Goal: Information Seeking & Learning: Find specific fact

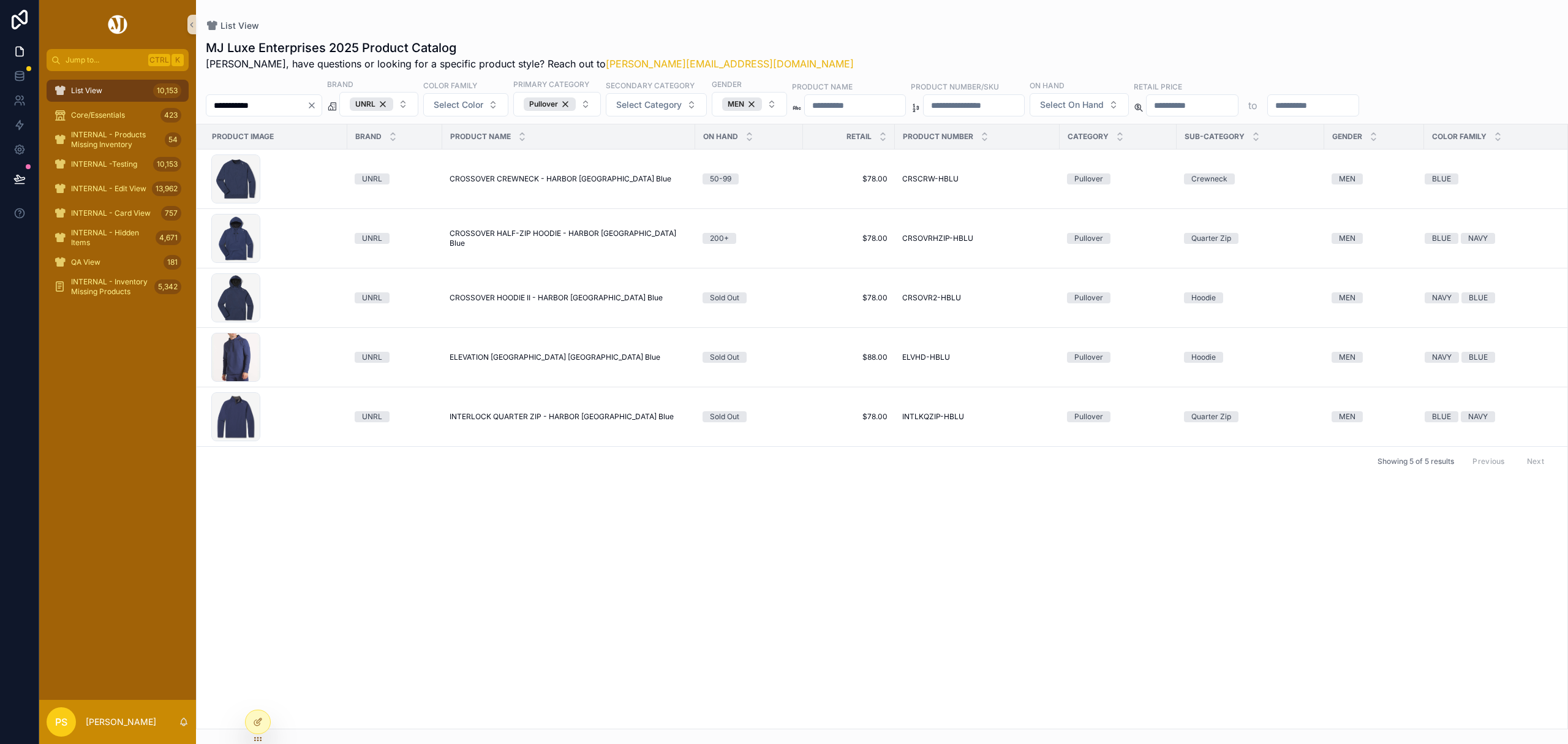
drag, startPoint x: 0, startPoint y: 0, endPoint x: 93, endPoint y: 95, distance: 132.9
click at [93, 95] on span "List View" at bounding box center [87, 91] width 32 height 10
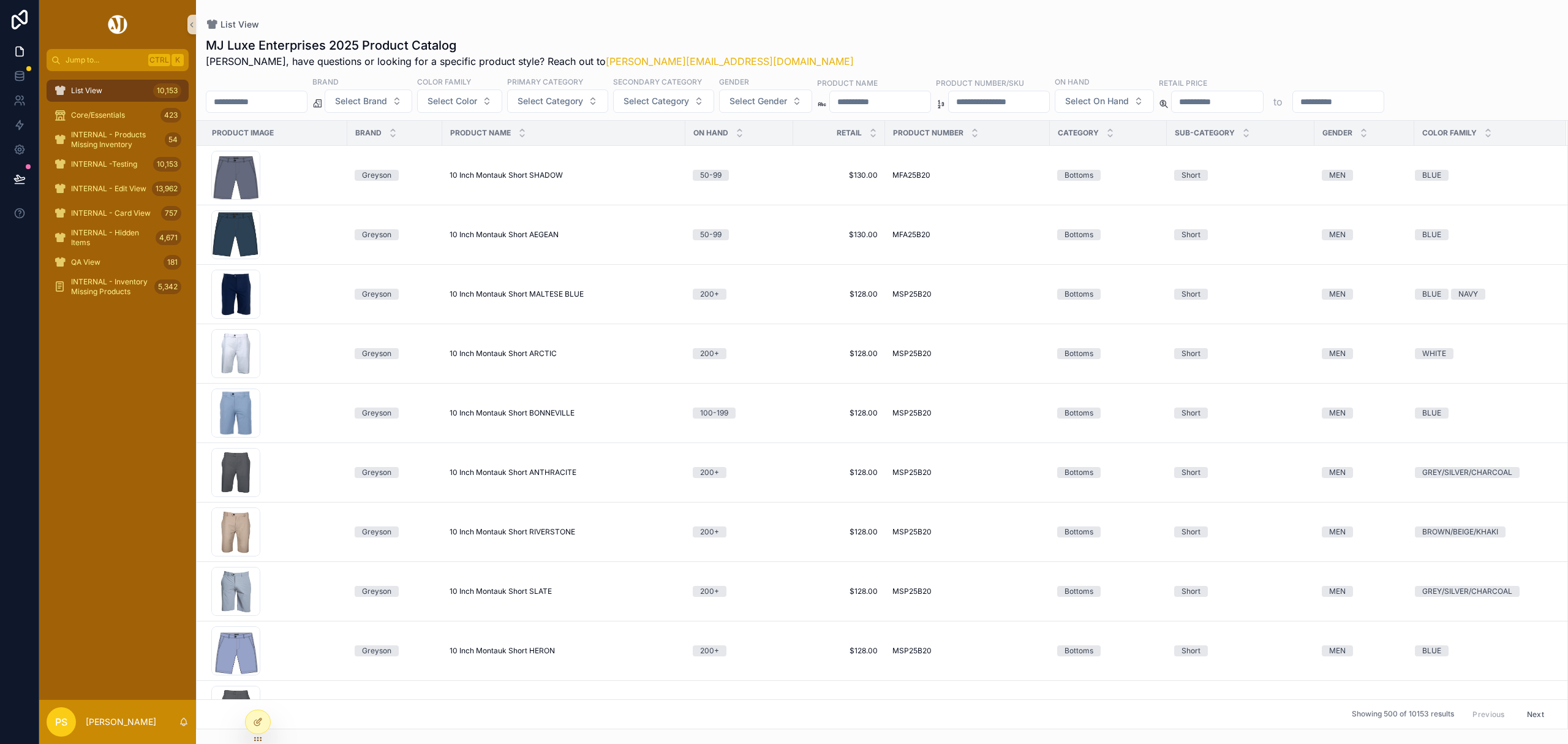
click at [276, 105] on input "**********" at bounding box center [256, 102] width 100 height 17
click at [387, 107] on span "Select Brand" at bounding box center [361, 101] width 52 height 12
click at [364, 227] on div "Fabletics" at bounding box center [400, 229] width 147 height 19
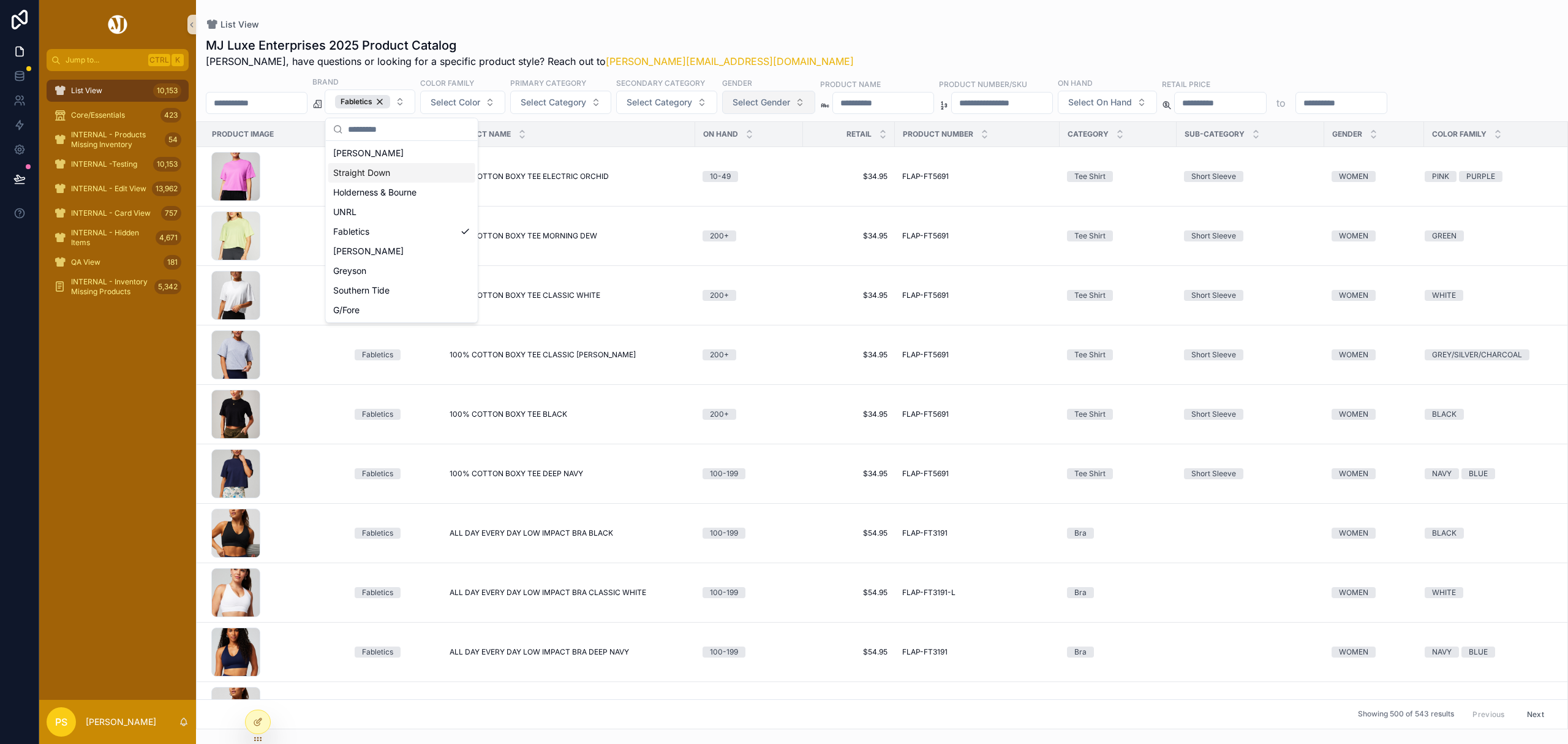
click at [790, 107] on span "Select Gender" at bounding box center [761, 102] width 57 height 12
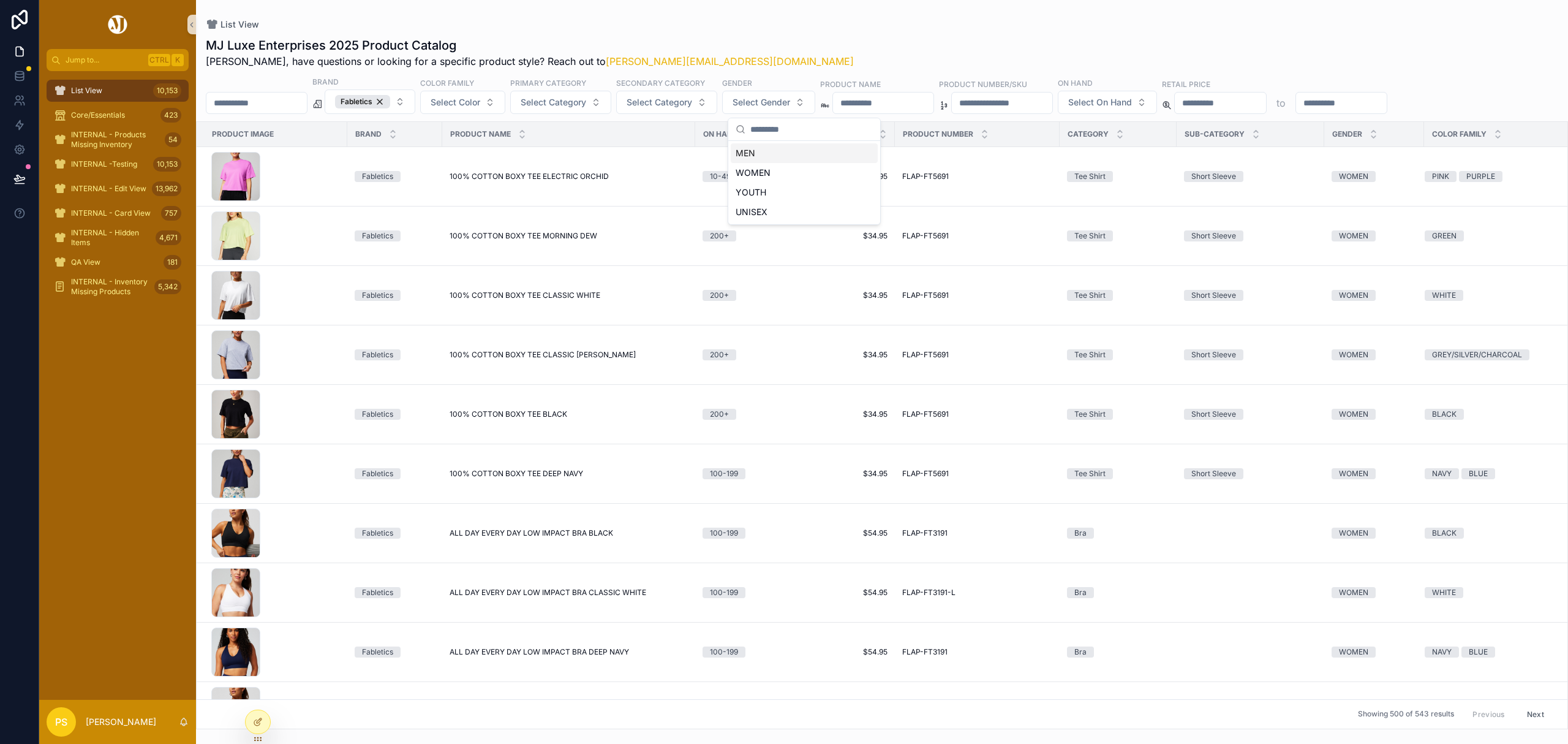
click at [758, 155] on div "MEN" at bounding box center [804, 153] width 147 height 19
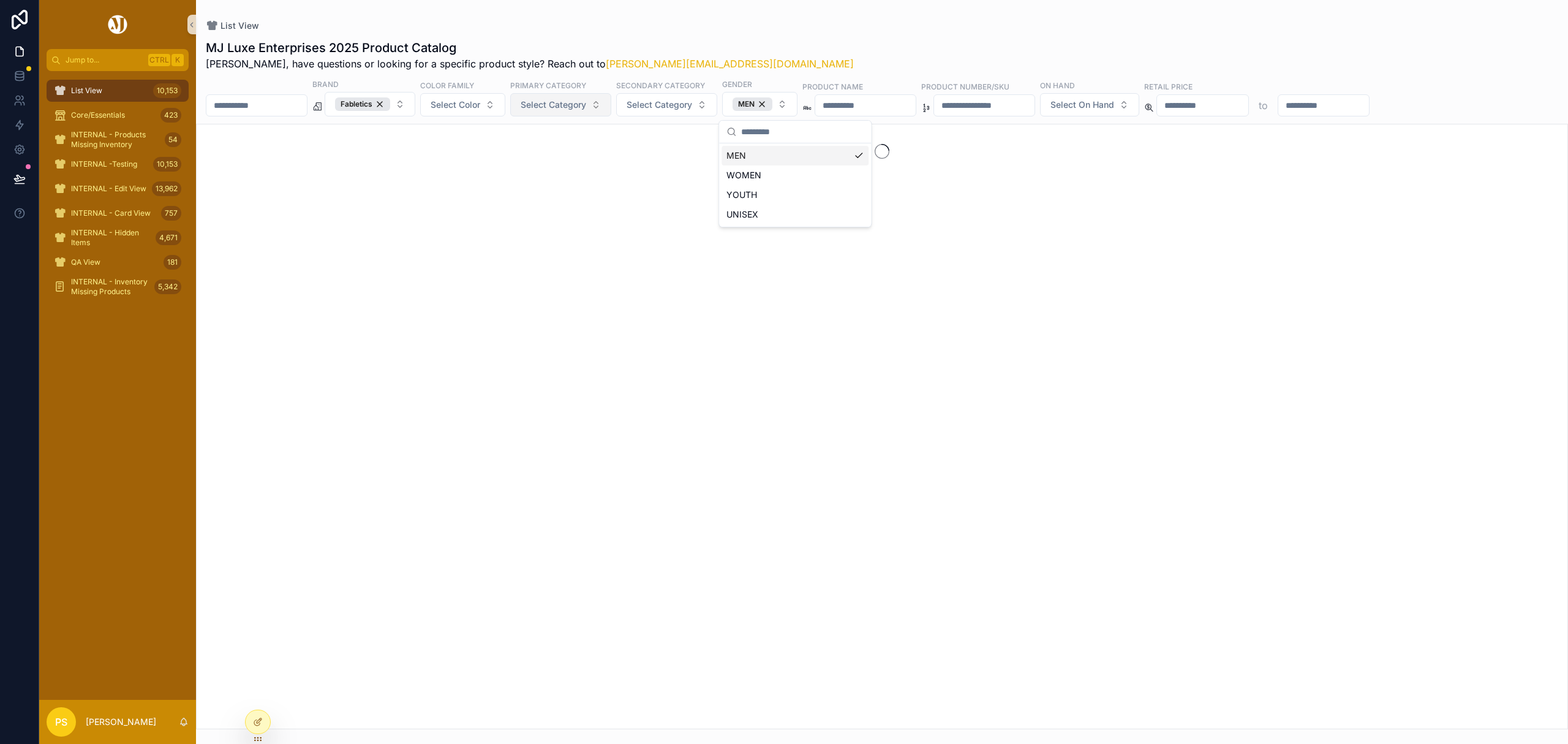
click at [601, 112] on button "Select Category" at bounding box center [561, 105] width 101 height 24
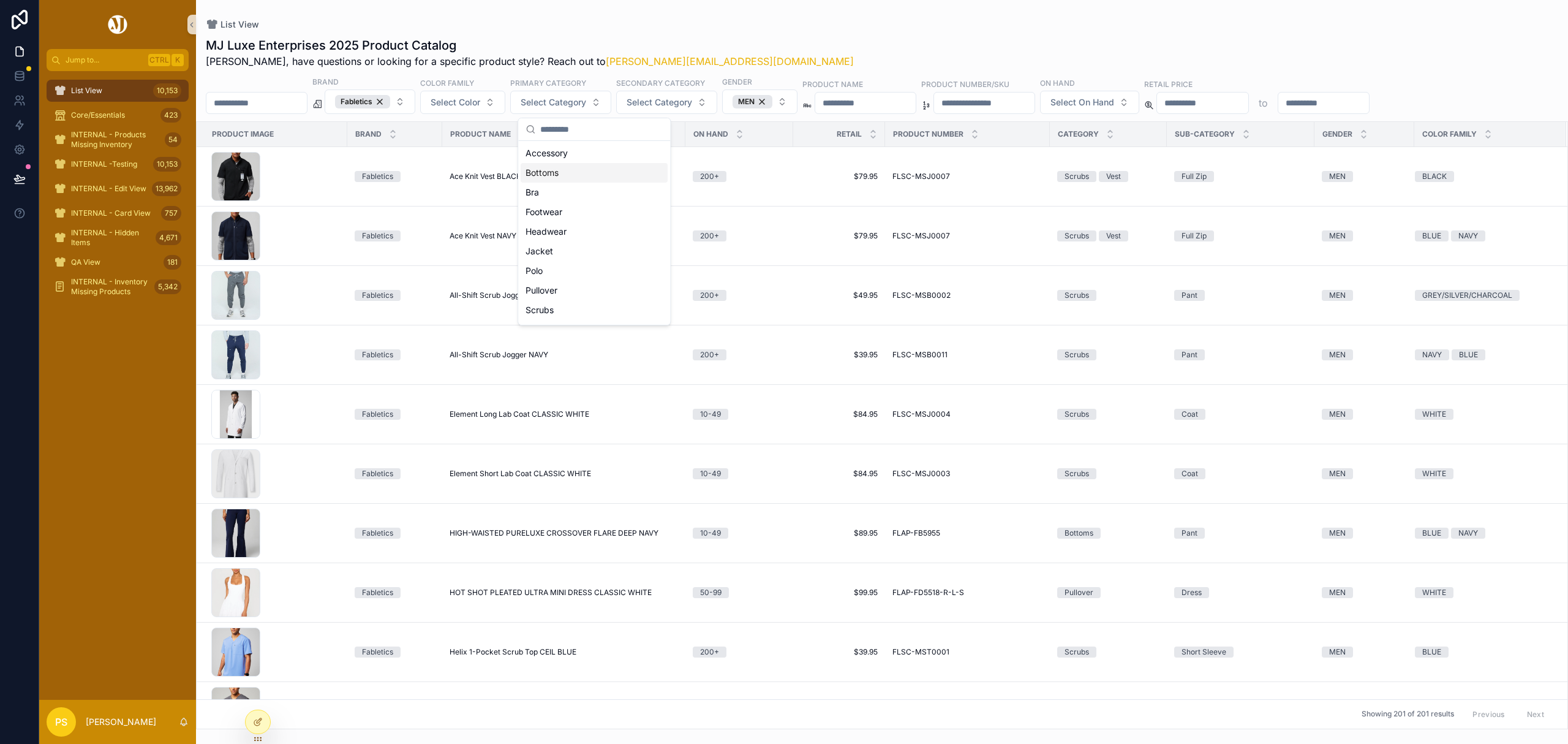
click at [554, 175] on div "Bottoms" at bounding box center [594, 173] width 147 height 19
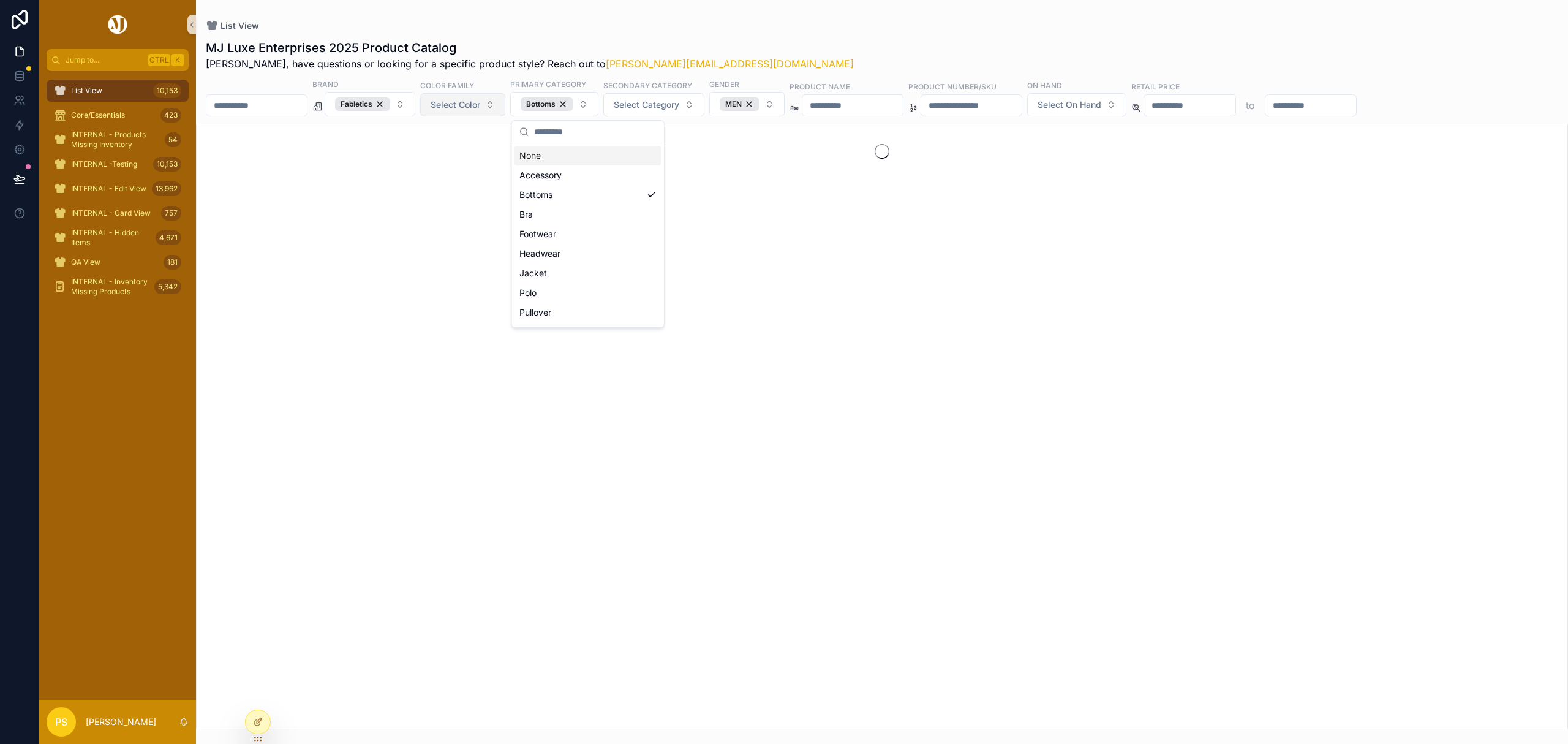
click at [474, 105] on span "Select Color" at bounding box center [455, 105] width 49 height 12
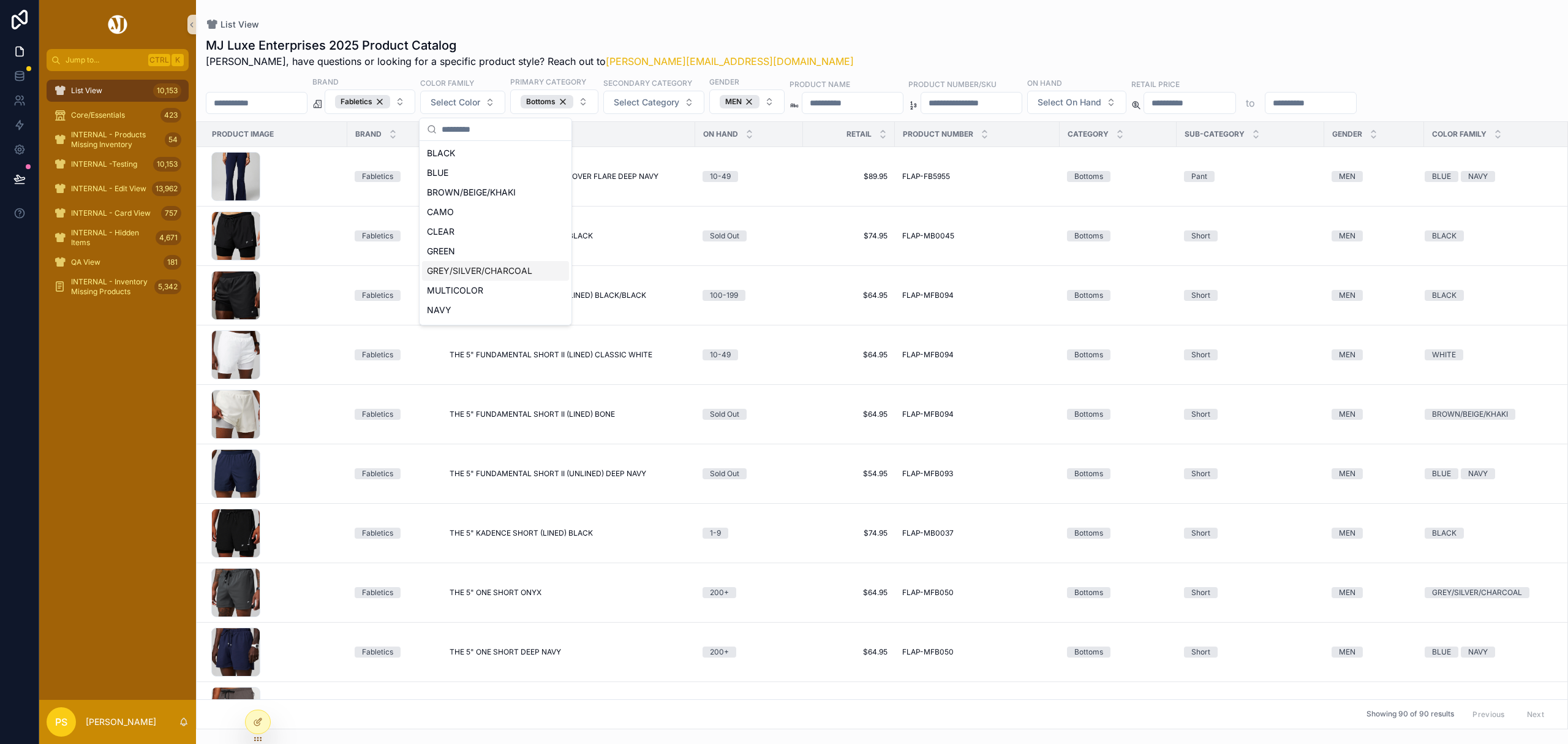
click at [491, 269] on div "GREY/SILVER/CHARCOAL" at bounding box center [495, 270] width 147 height 19
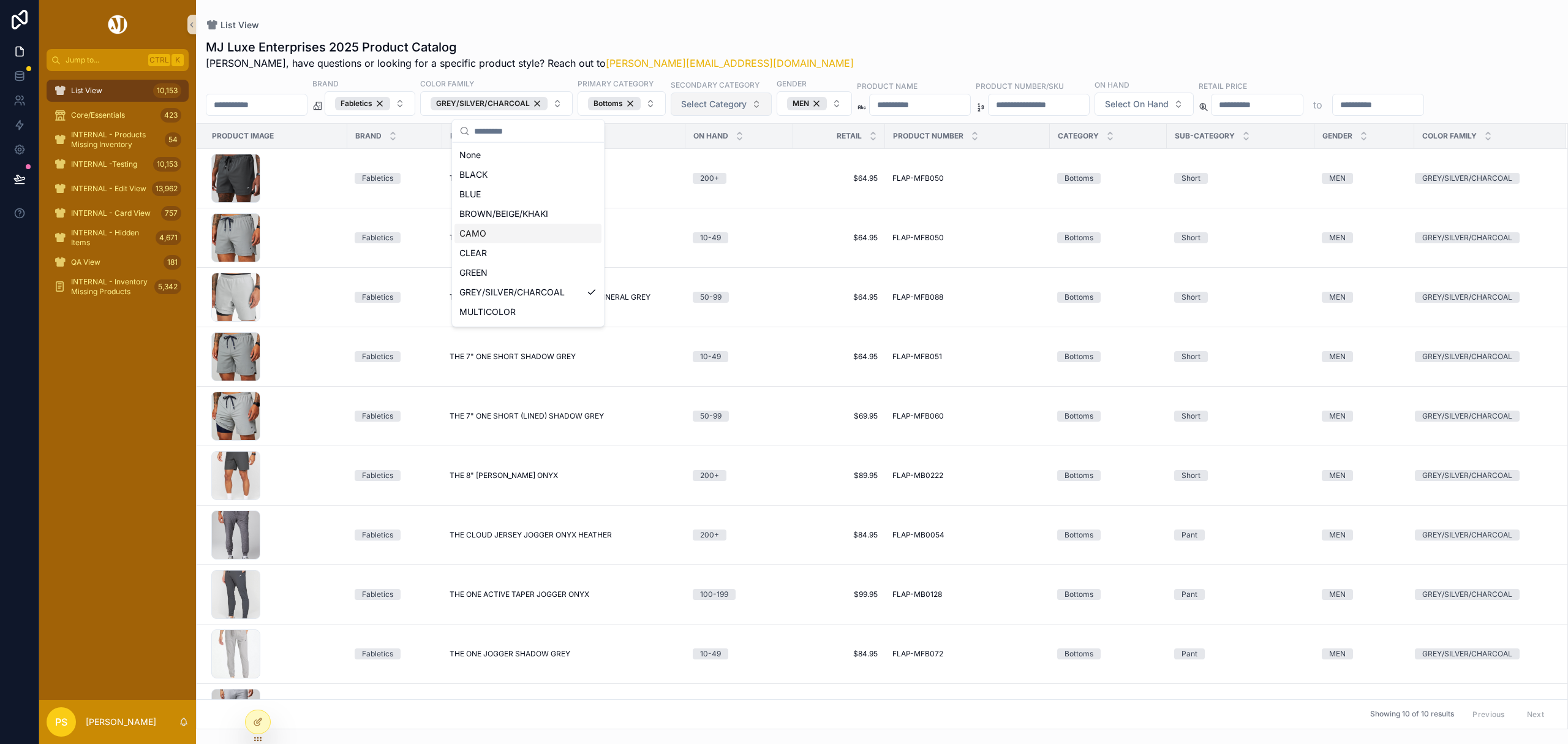
click at [747, 110] on span "Select Category" at bounding box center [714, 104] width 66 height 12
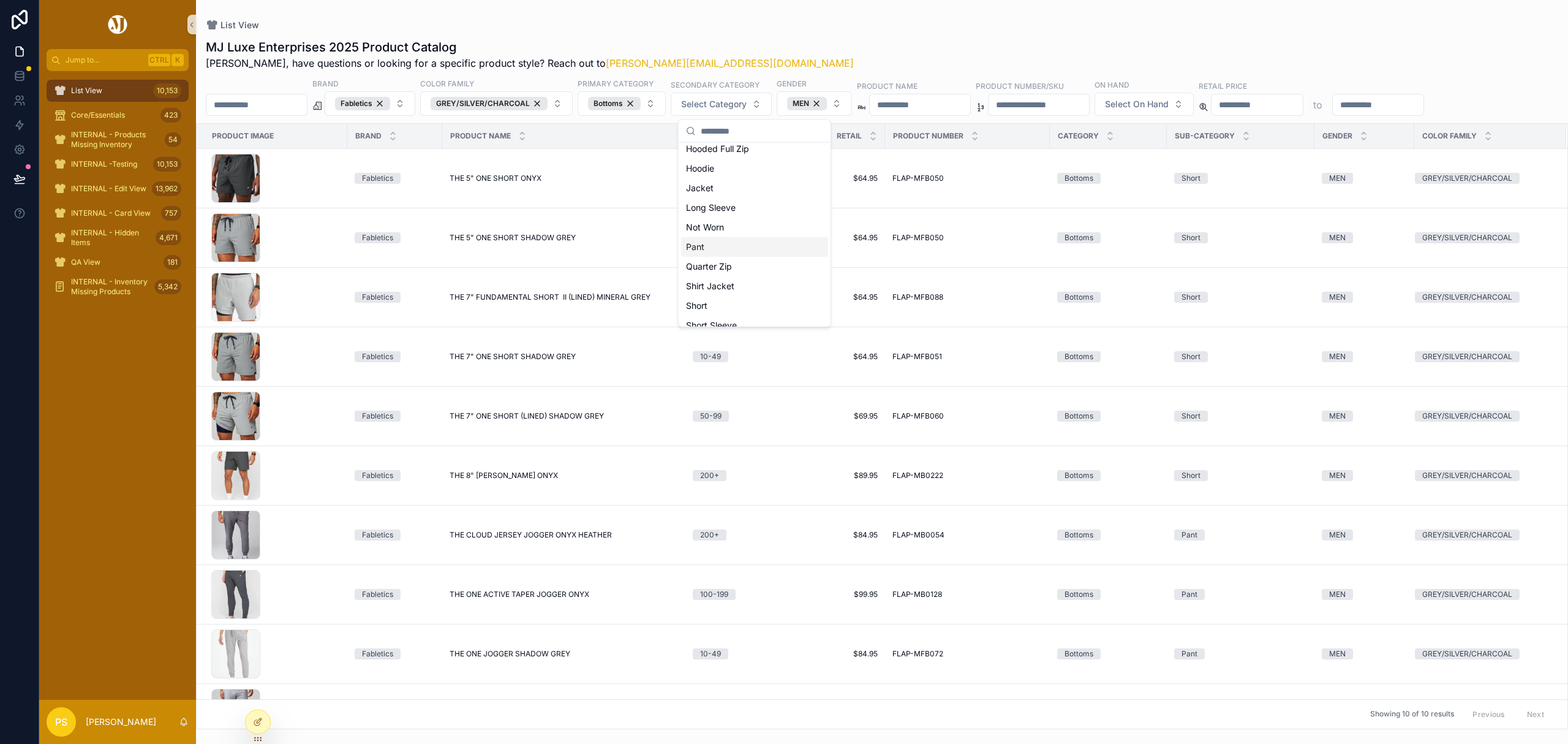
click at [727, 241] on div "Pant" at bounding box center [754, 246] width 147 height 19
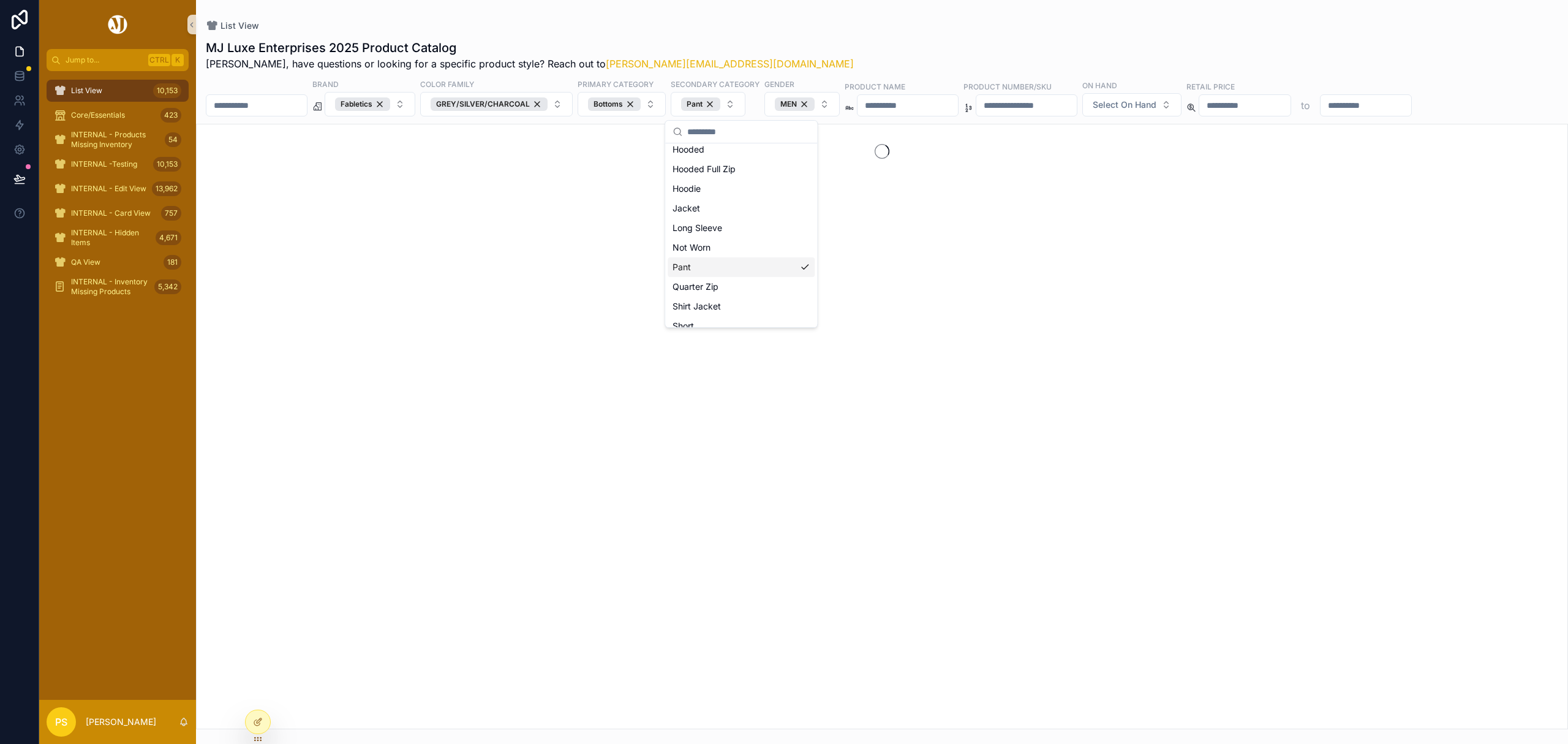
scroll to position [183, 0]
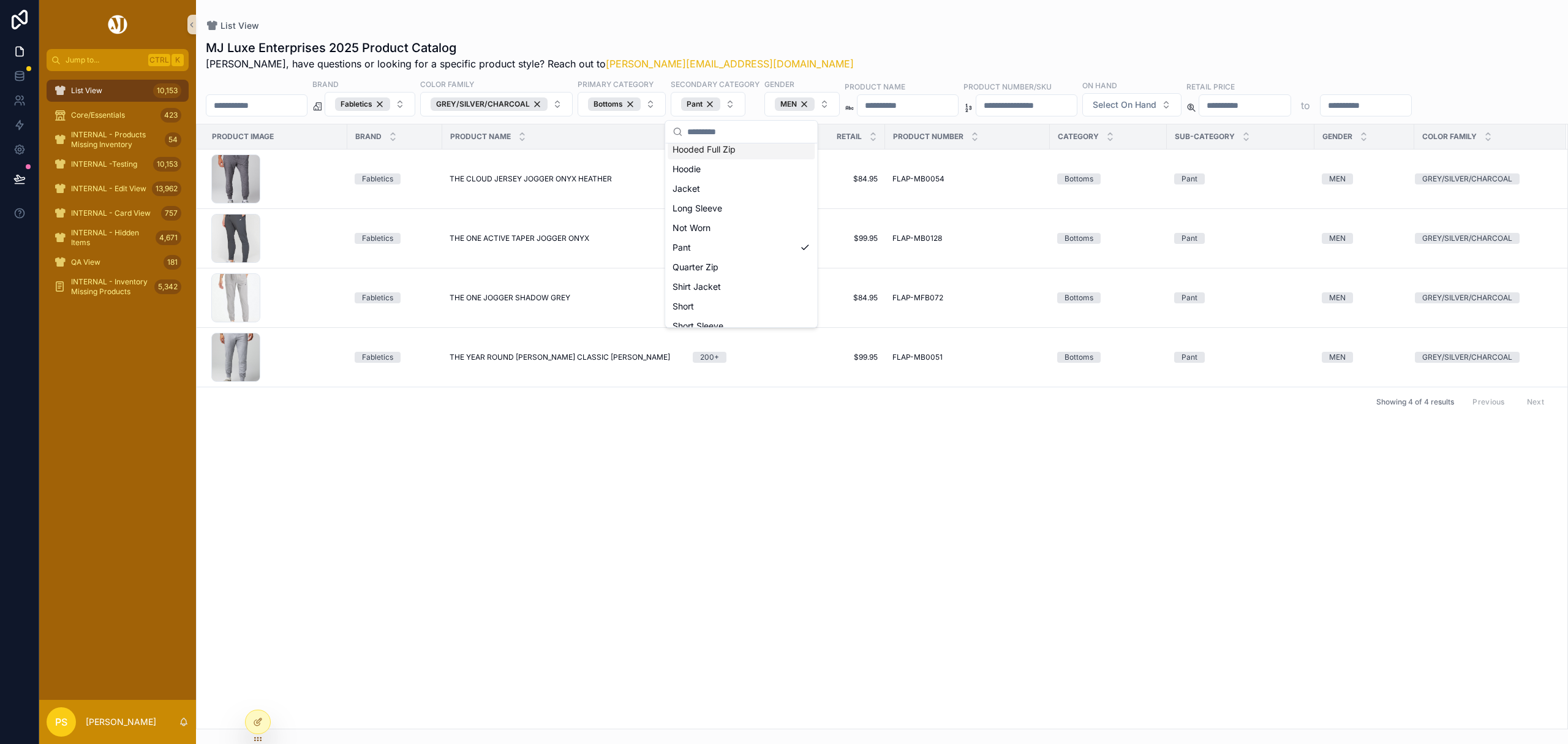
click at [851, 14] on div "List View MJ Luxe Enterprises 2025 Product Catalog Philip, have questions or lo…" at bounding box center [882, 364] width 1372 height 729
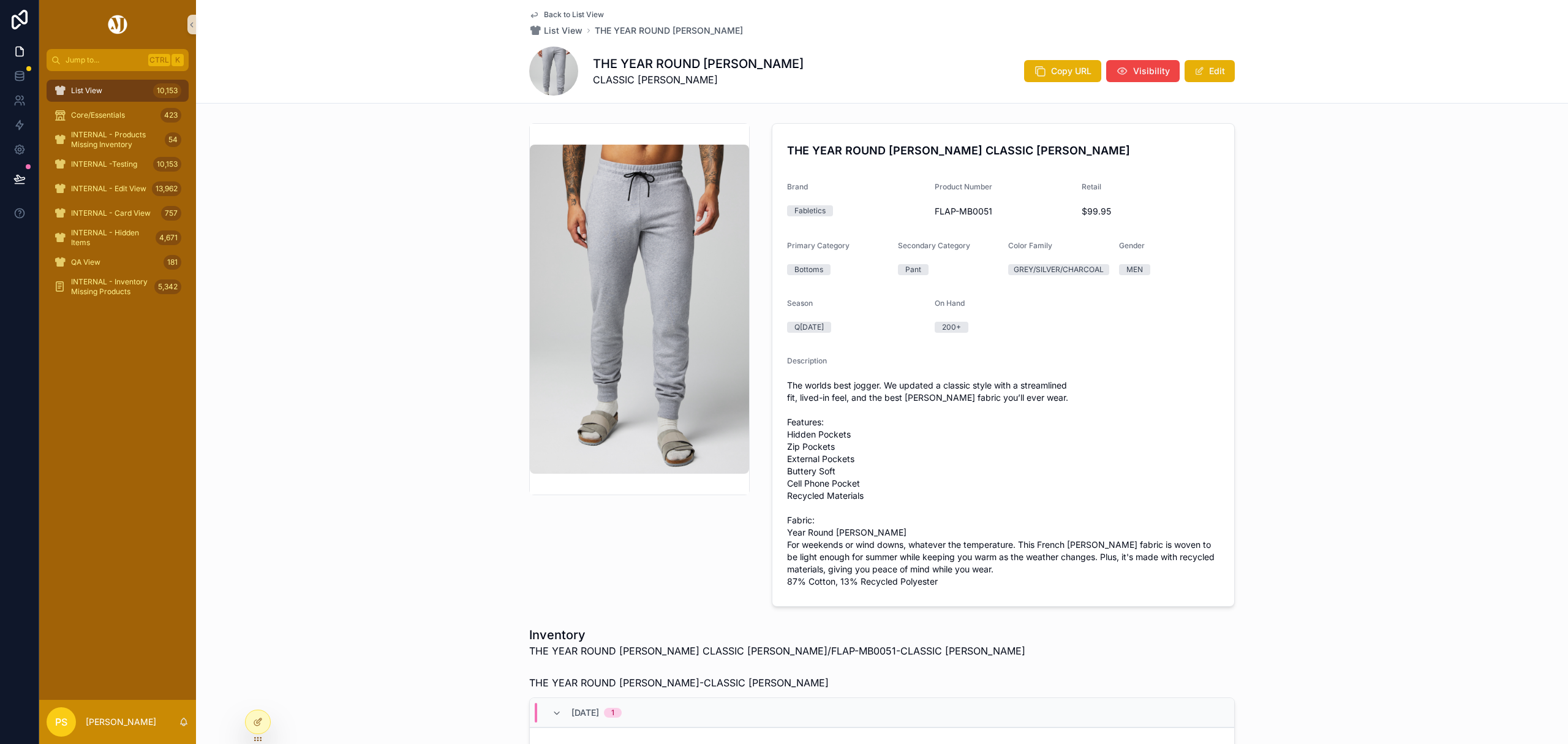
click at [987, 214] on span "FLAP-MB0051" at bounding box center [1003, 211] width 137 height 12
click at [977, 211] on span "FLAP-MB0051" at bounding box center [1003, 211] width 137 height 12
copy span "FLAP-MB0051"
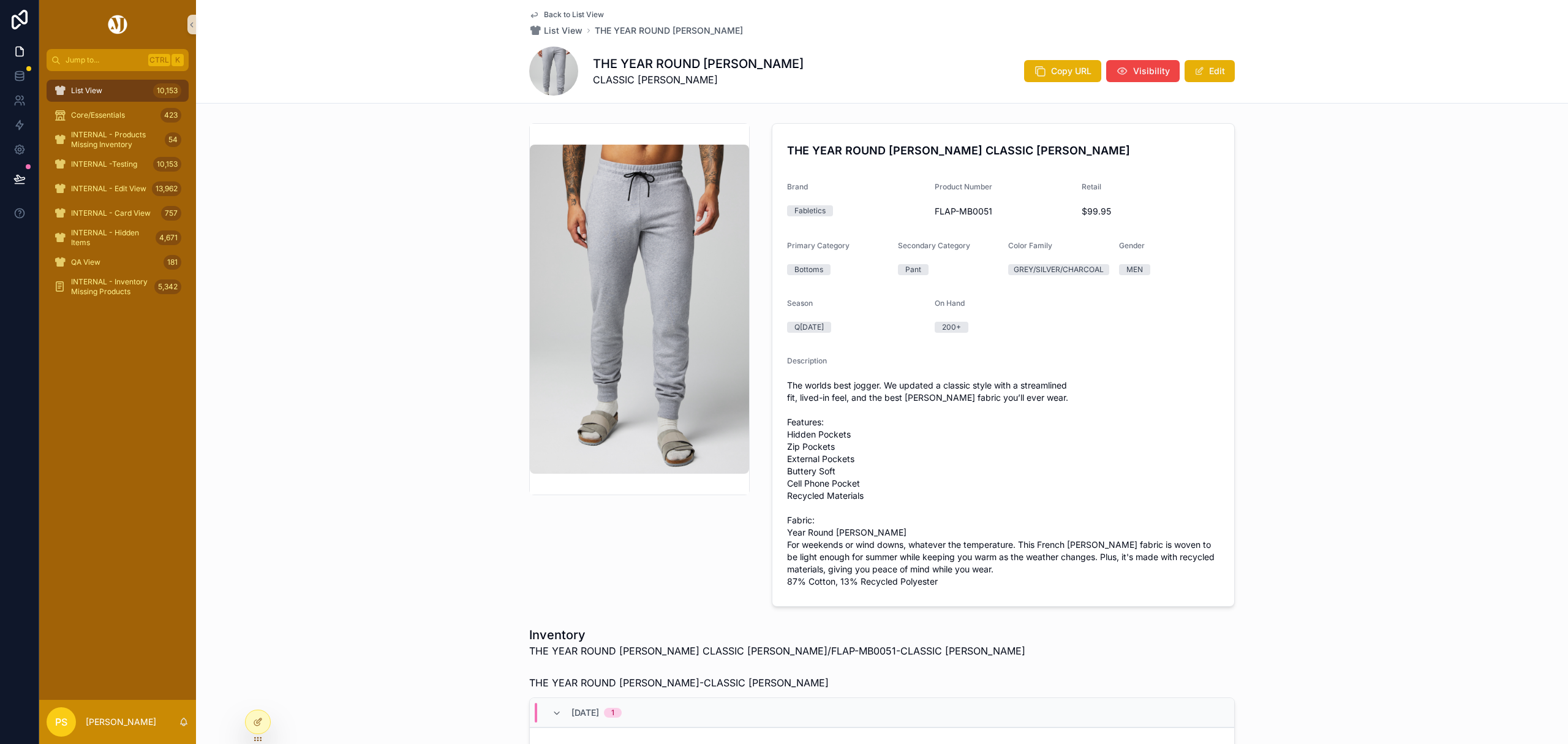
click at [362, 327] on div "THE YEAR ROUND [PERSON_NAME] CLASSIC [PERSON_NAME] Brand Fabletics Product Numb…" at bounding box center [882, 364] width 1372 height 493
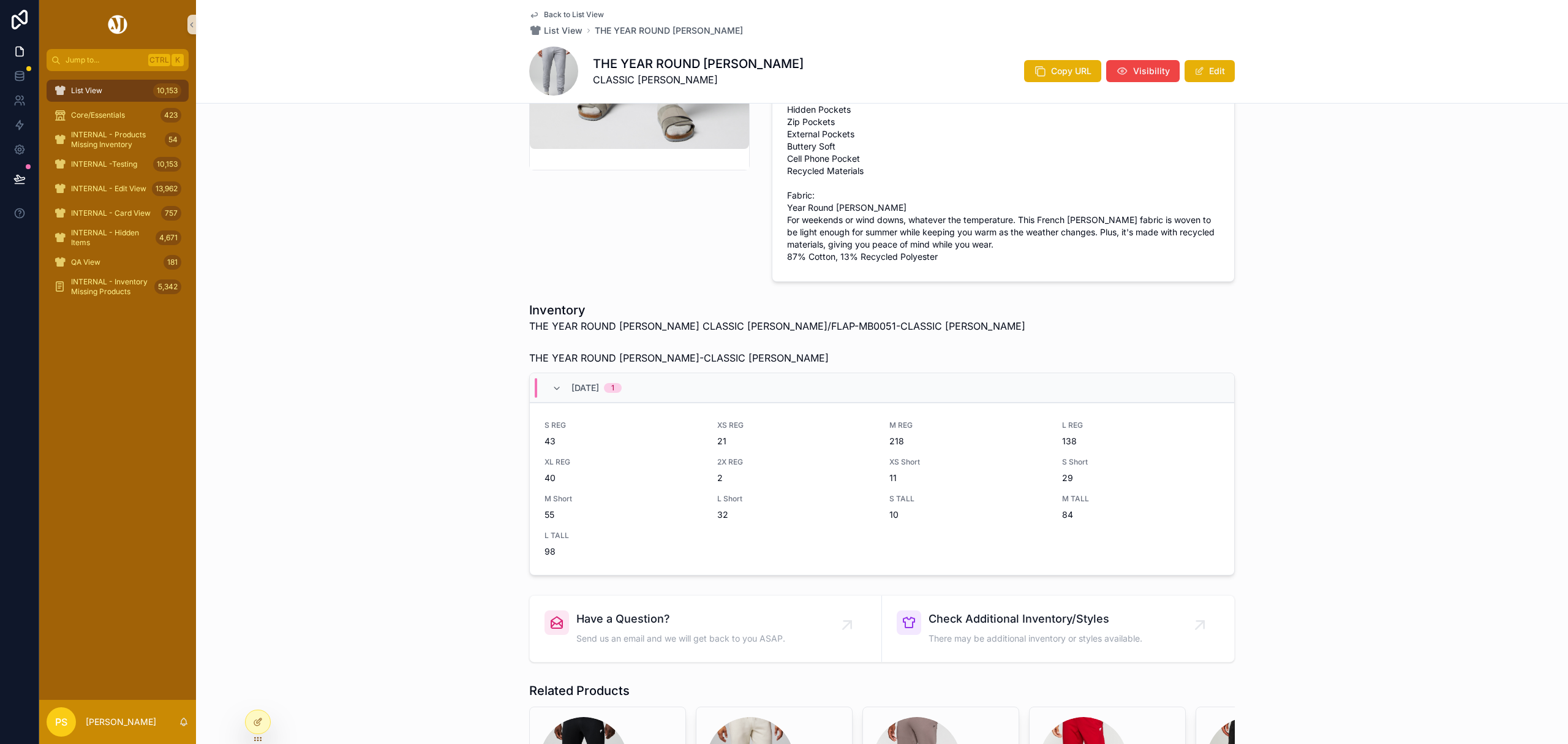
scroll to position [327, 0]
